Goal: Information Seeking & Learning: Understand process/instructions

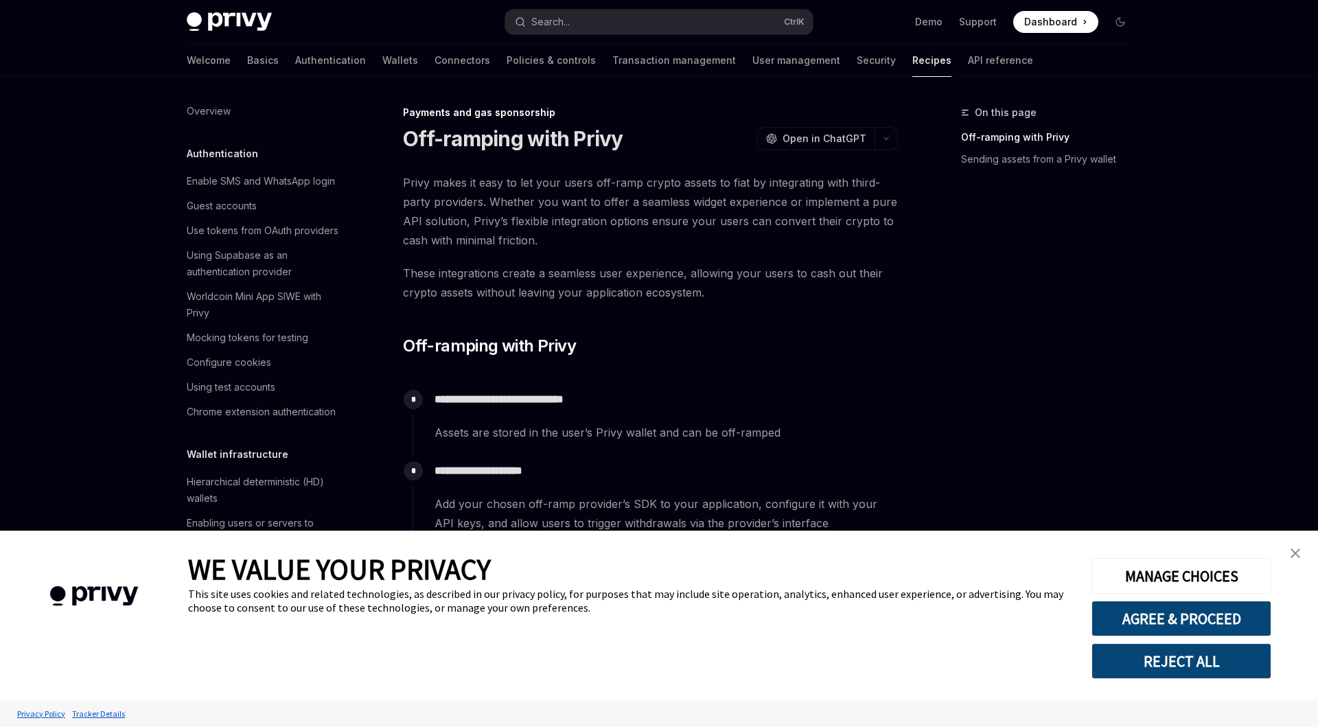
scroll to position [953, 0]
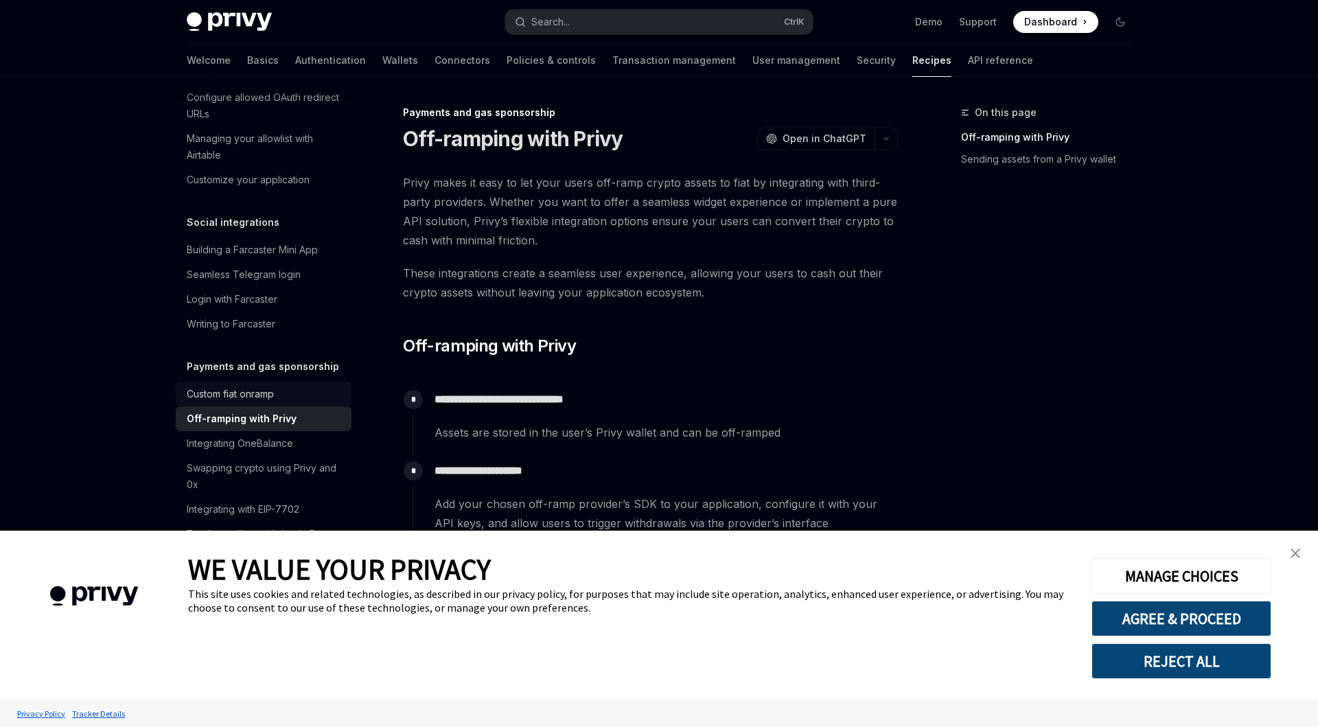
click at [220, 386] on div "Custom fiat onramp" at bounding box center [230, 394] width 87 height 16
type textarea "*"
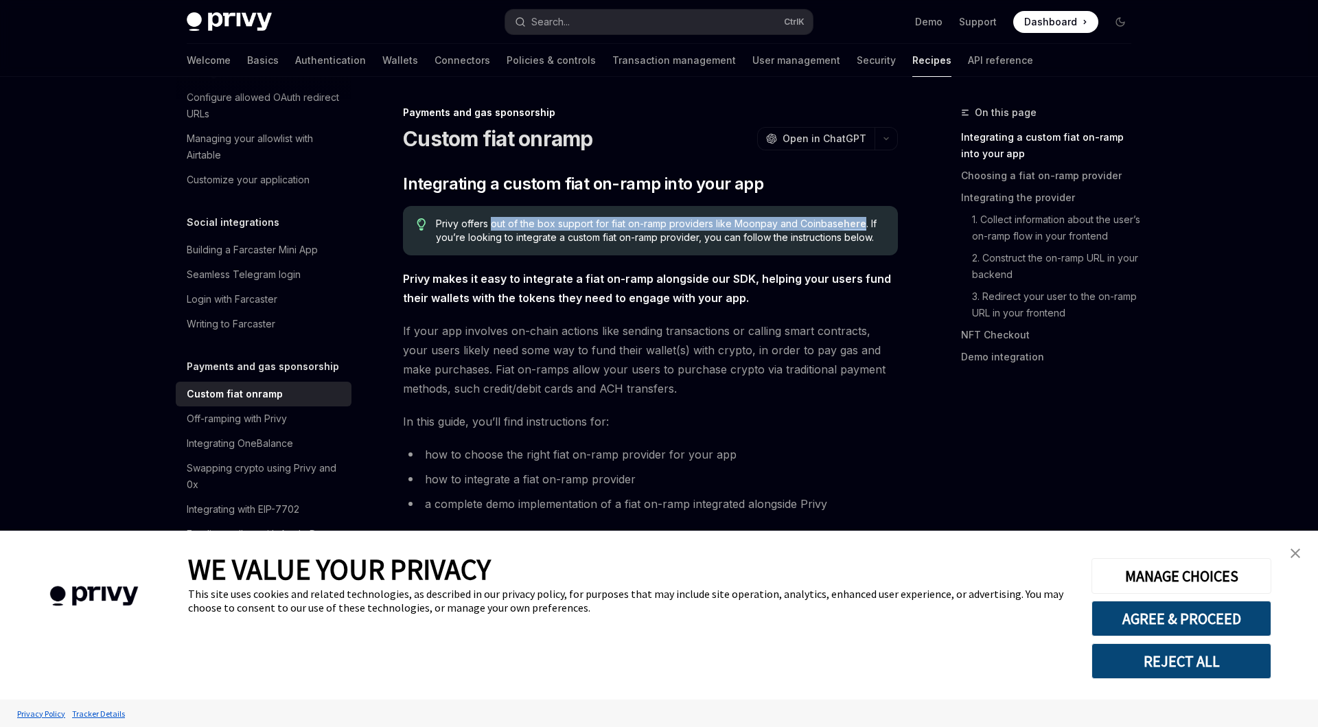
drag, startPoint x: 490, startPoint y: 226, endPoint x: 862, endPoint y: 223, distance: 372.8
click at [862, 223] on span "Privy offers out of the box support for fiat on-ramp providers like Moonpay and…" at bounding box center [660, 230] width 448 height 27
copy span "out of the box support for fiat on-ramp providers like Moonpay and Coinbase here"
click at [493, 240] on span "Privy offers out of the box support for fiat on-ramp providers like Moonpay and…" at bounding box center [660, 230] width 448 height 27
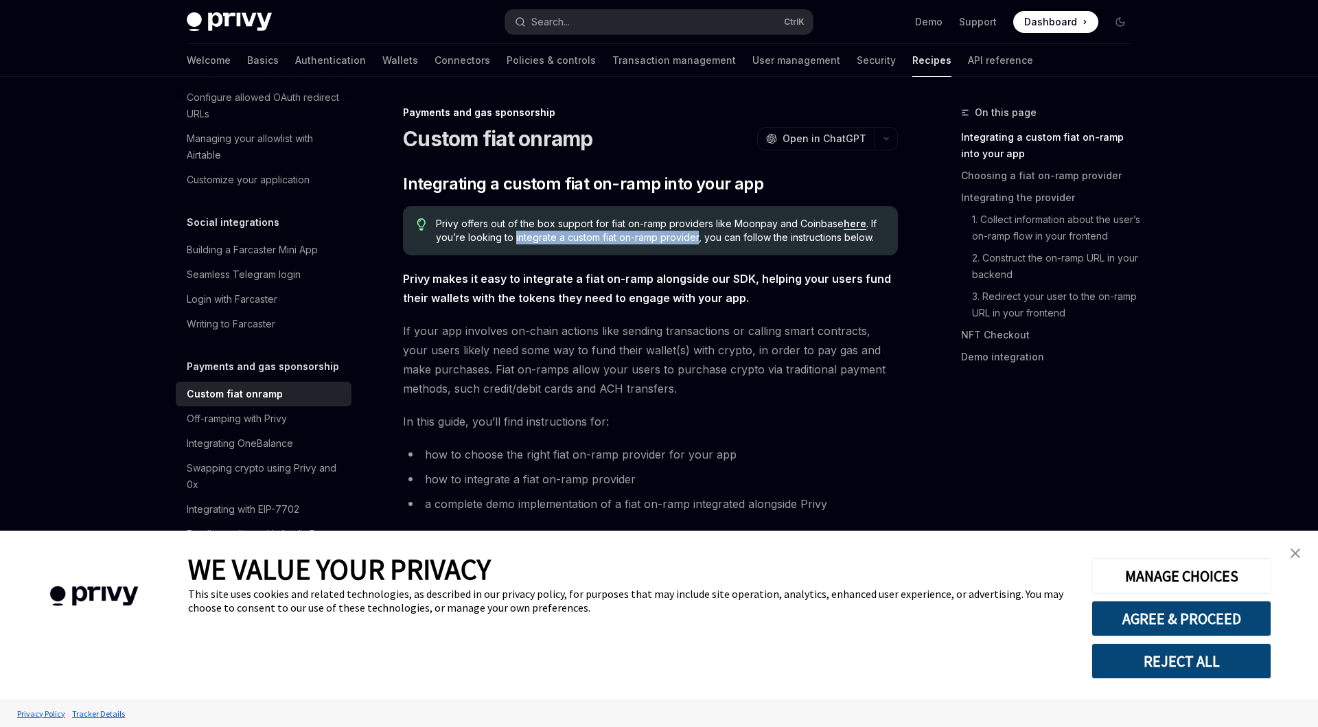
drag, startPoint x: 514, startPoint y: 237, endPoint x: 697, endPoint y: 244, distance: 183.4
click at [697, 244] on span "Privy offers out of the box support for fiat on-ramp providers like Moonpay and…" at bounding box center [660, 230] width 448 height 27
copy span "integrate a custom fiat on-ramp provider"
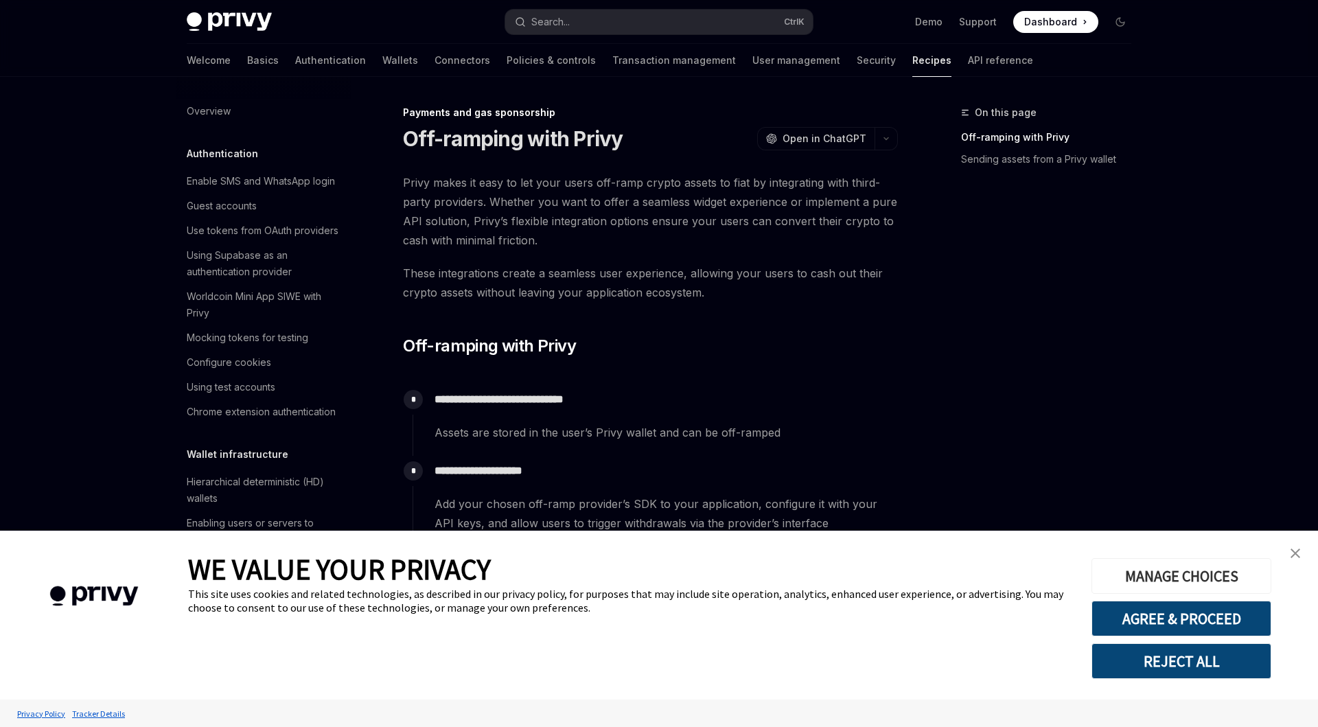
scroll to position [953, 0]
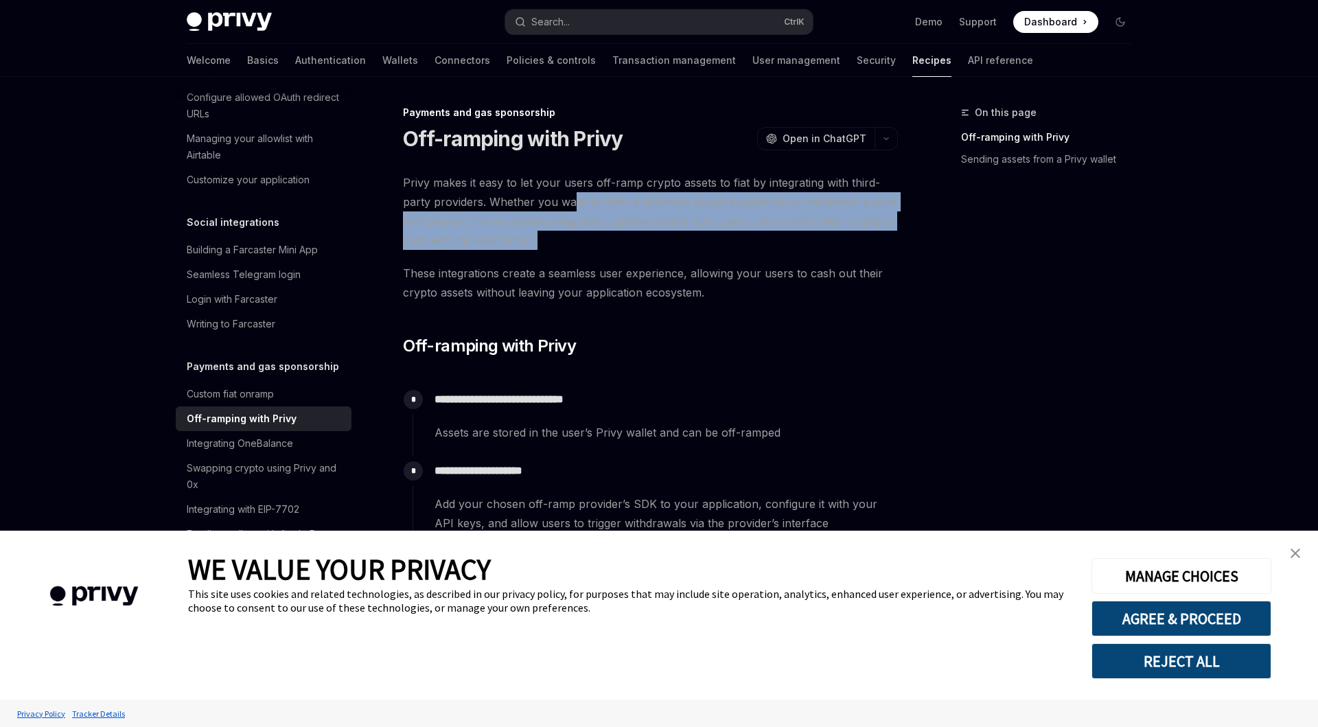
drag, startPoint x: 595, startPoint y: 222, endPoint x: 603, endPoint y: 238, distance: 17.8
click at [603, 238] on span "Privy makes it easy to let your users off-ramp crypto assets to fiat by integra…" at bounding box center [650, 211] width 495 height 77
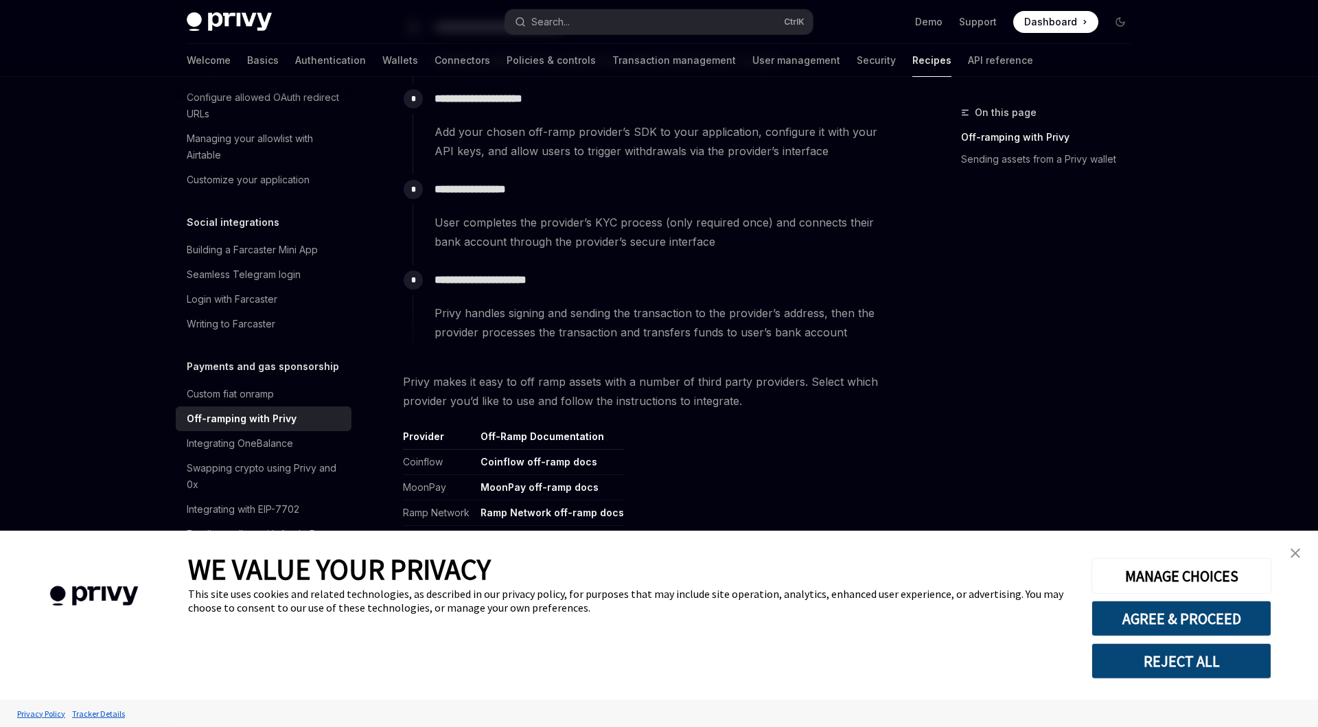
scroll to position [470, 0]
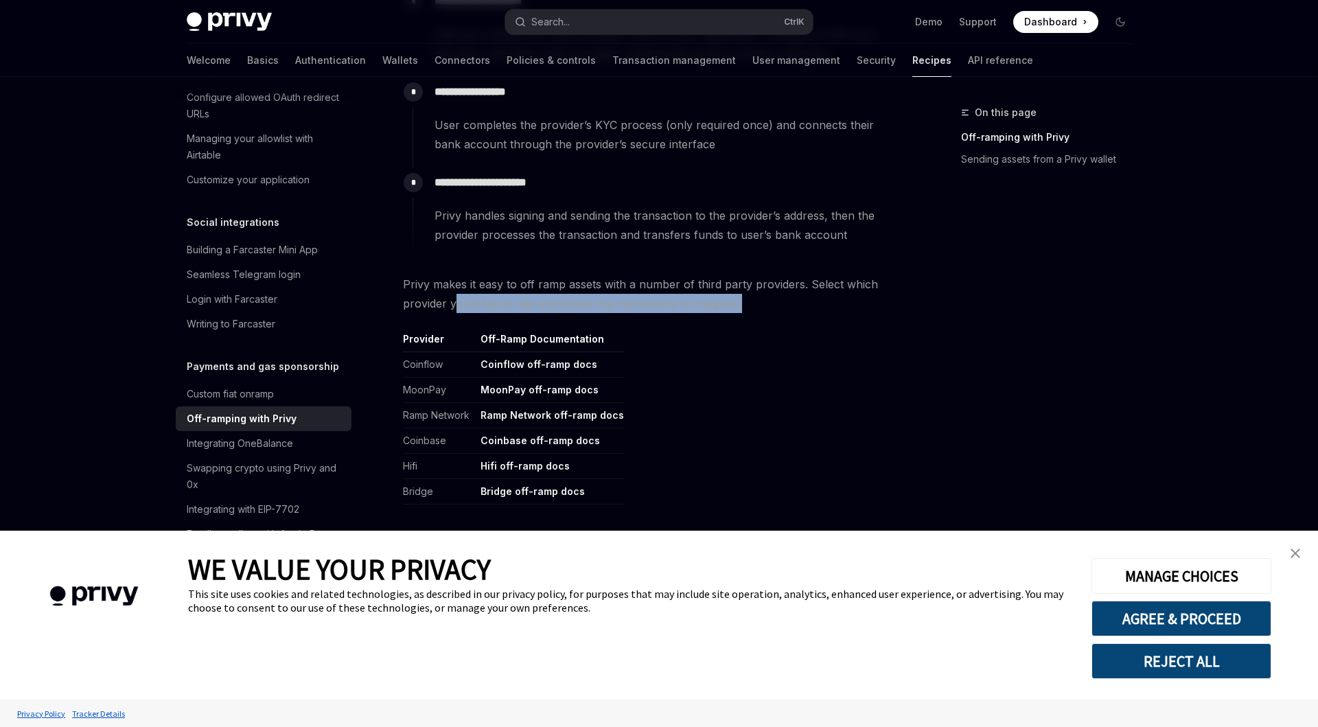
drag, startPoint x: 459, startPoint y: 306, endPoint x: 772, endPoint y: 310, distance: 313.8
click at [772, 310] on span "Privy makes it easy to off ramp assets with a number of third party providers. …" at bounding box center [650, 294] width 495 height 38
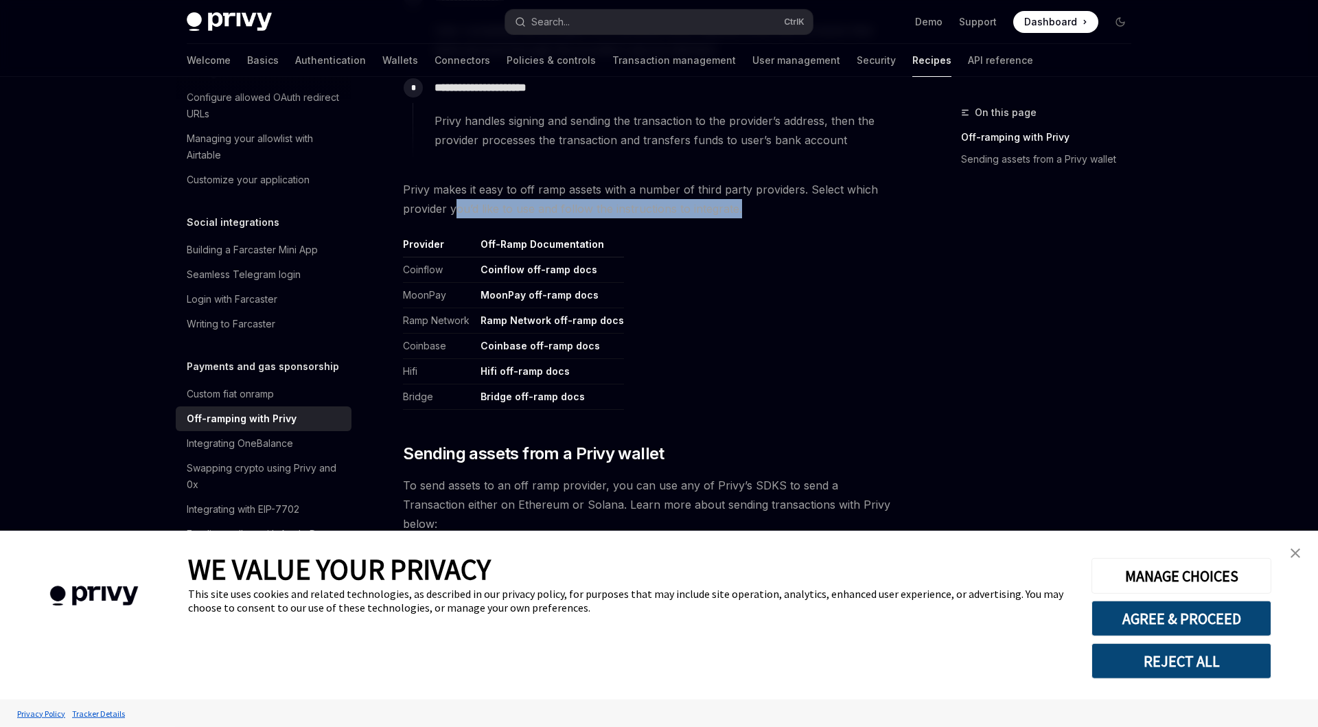
scroll to position [626, 0]
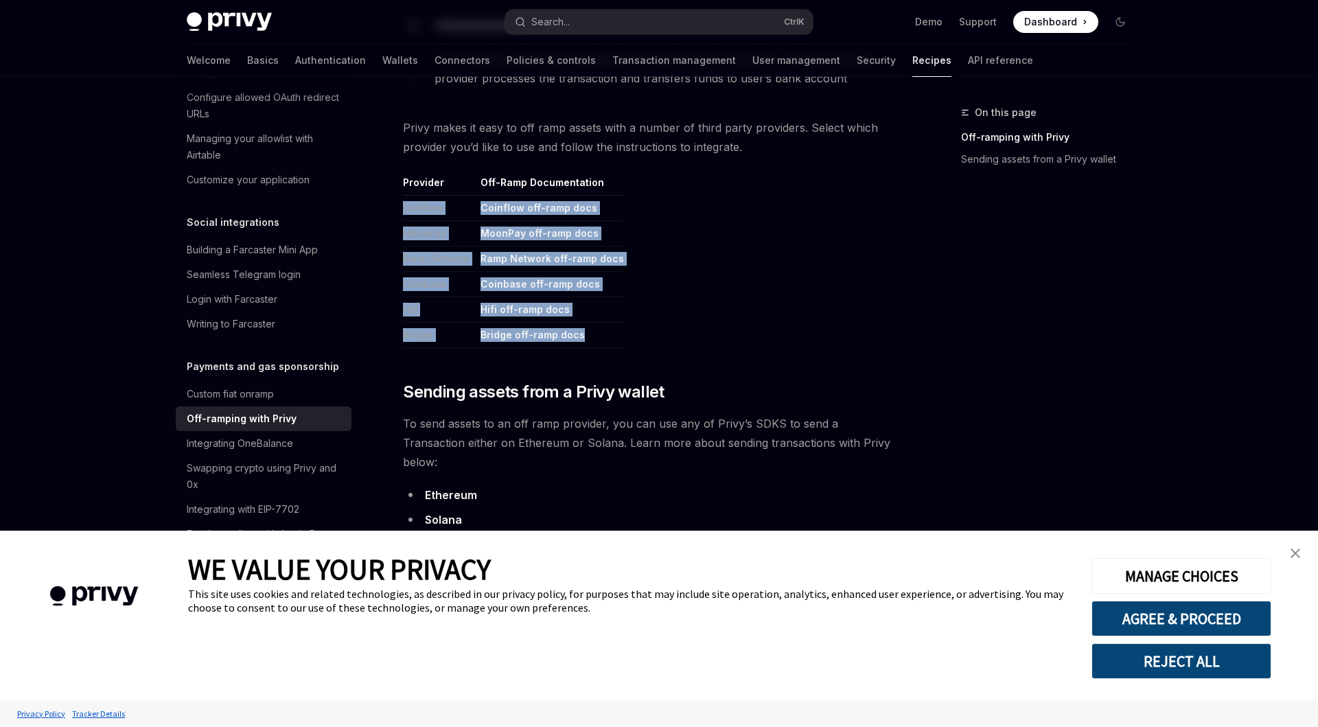
drag, startPoint x: 405, startPoint y: 210, endPoint x: 434, endPoint y: 355, distance: 147.7
click at [434, 348] on table "Provider Off-Ramp Documentation Coinflow Coinflow off-ramp docs MoonPay MoonPay…" at bounding box center [650, 262] width 495 height 172
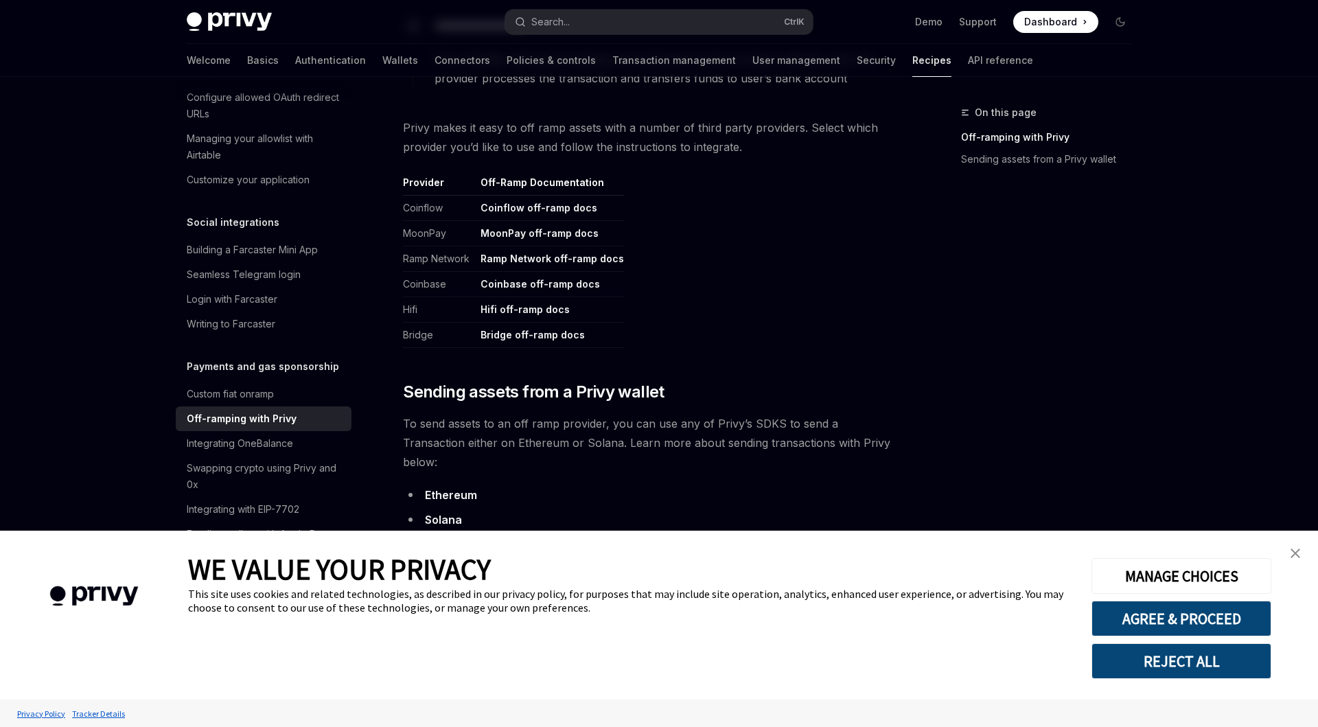
click at [445, 351] on div "**********" at bounding box center [650, 38] width 495 height 982
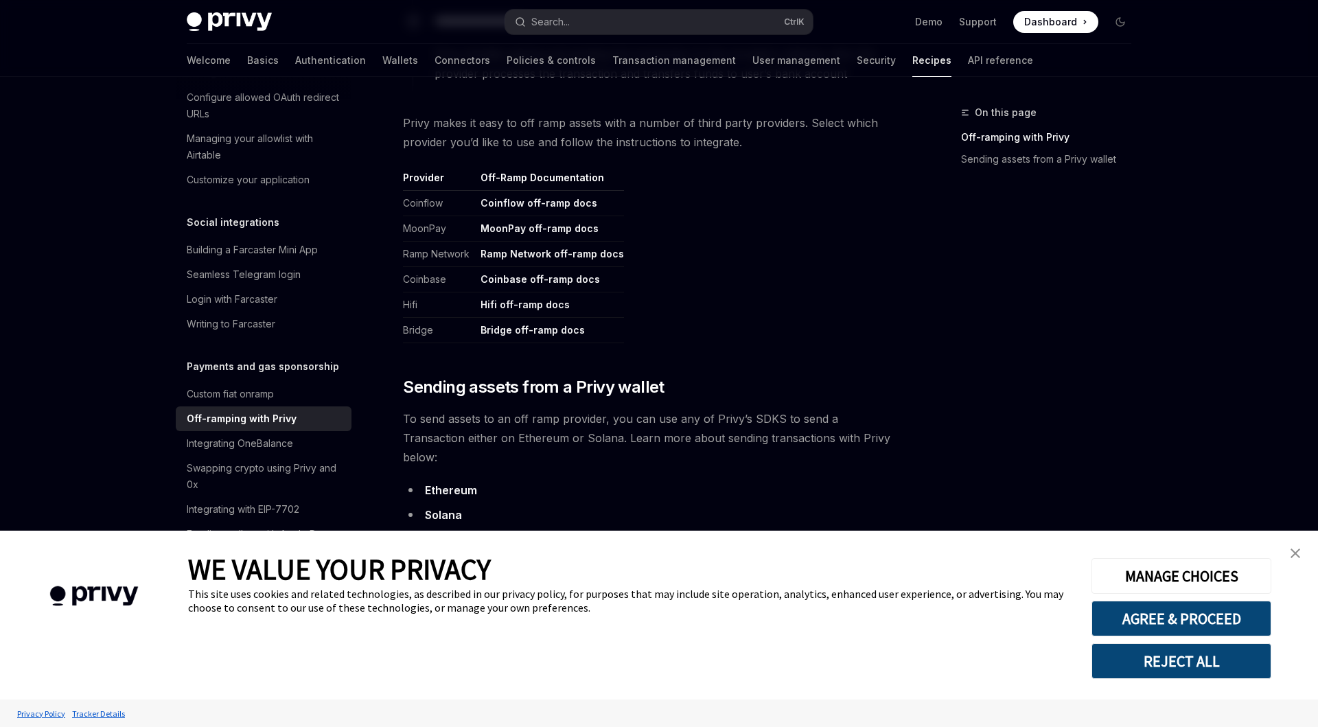
click at [548, 205] on link "Coinflow off-ramp docs" at bounding box center [539, 203] width 117 height 12
